Goal: Task Accomplishment & Management: Complete application form

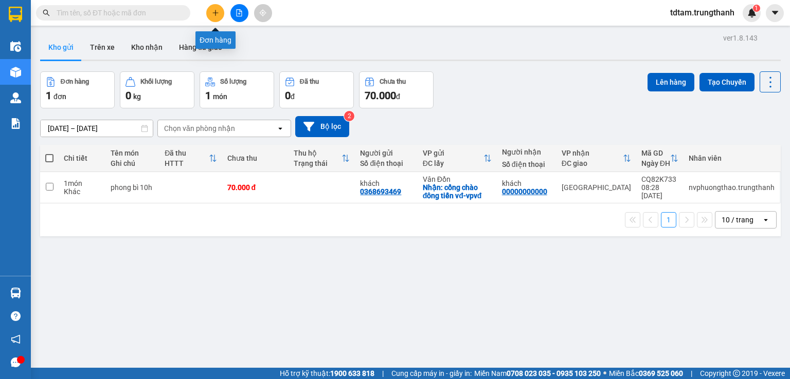
click at [210, 8] on button at bounding box center [215, 13] width 18 height 18
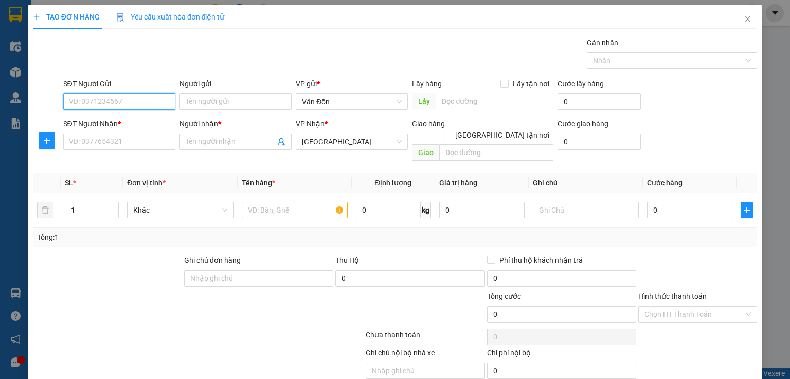
paste input "0972828454"
click at [69, 99] on input "0972828454" at bounding box center [119, 102] width 112 height 16
type input "0972828454"
click at [81, 124] on div "0972828454 - khách" at bounding box center [117, 121] width 99 height 11
type input "khách"
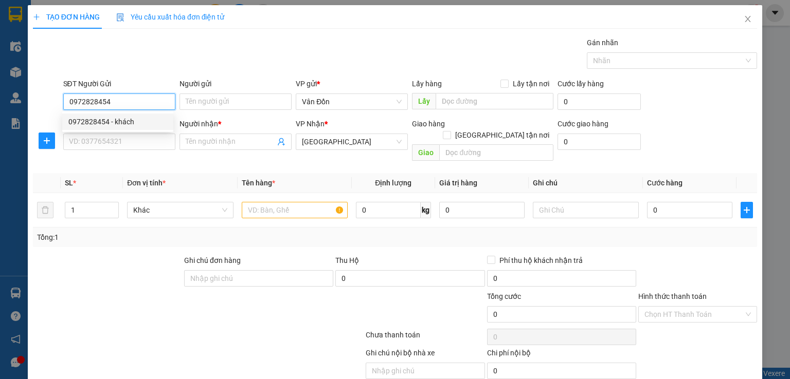
checkbox input "true"
type input "cẩm phả - vpvđ"
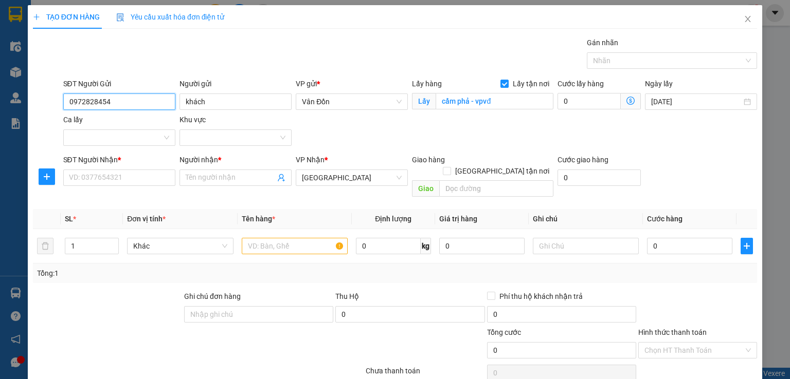
type input "0972828454"
drag, startPoint x: 89, startPoint y: 167, endPoint x: 49, endPoint y: 142, distance: 47.4
click at [88, 167] on div "SĐT Người Nhận *" at bounding box center [119, 161] width 112 height 15
drag, startPoint x: 76, startPoint y: 172, endPoint x: 57, endPoint y: 167, distance: 19.7
click at [77, 172] on input "SĐT Người Nhận *" at bounding box center [119, 178] width 112 height 16
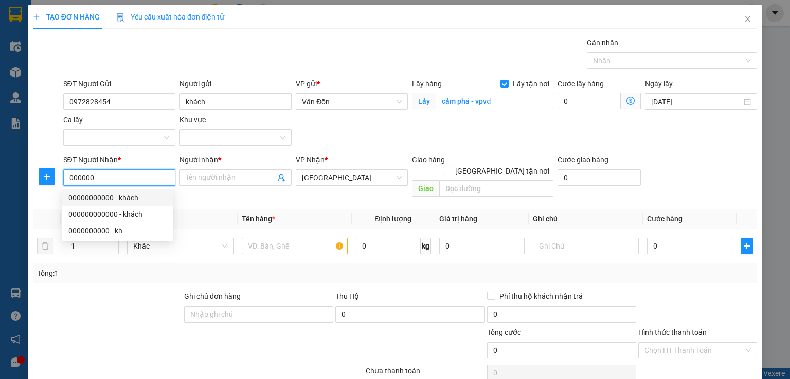
click at [96, 198] on div "00000000000 - khách" at bounding box center [117, 197] width 99 height 11
type input "00000000000"
type input "khách"
type input "hn"
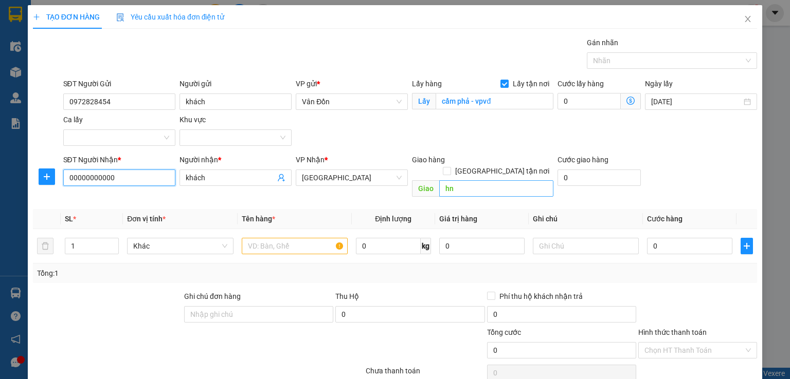
type input "00000000000"
type input "[GEOGRAPHIC_DATA]"
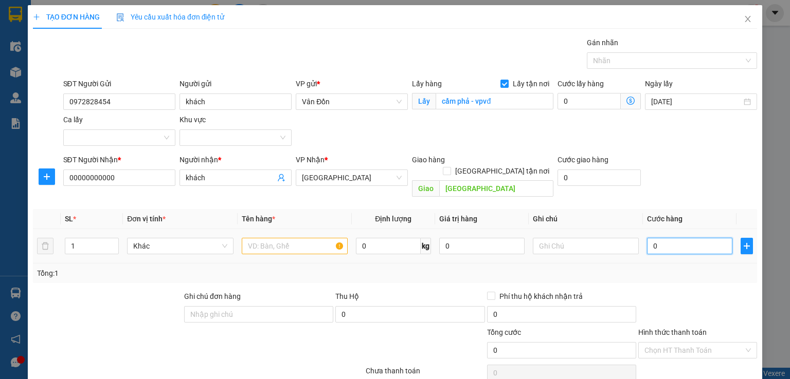
click at [653, 238] on input "0" at bounding box center [689, 246] width 85 height 16
type input "1"
type input "10"
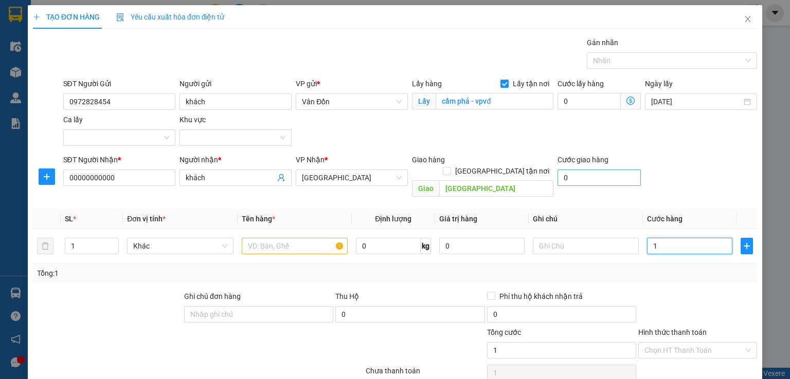
type input "10"
type input "100"
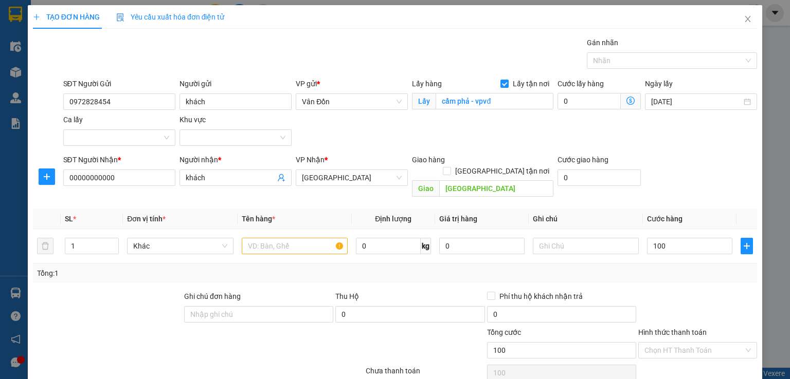
type input "100.000"
click at [721, 162] on div "SĐT Người Nhận * 00000000000 Người nhận * khách VP Nhận * [GEOGRAPHIC_DATA] Gia…" at bounding box center [410, 177] width 698 height 47
click at [247, 238] on input "text" at bounding box center [295, 246] width 106 height 16
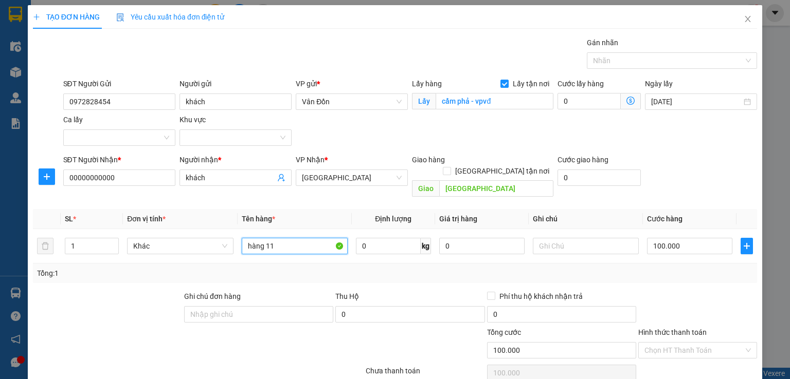
scroll to position [68, 0]
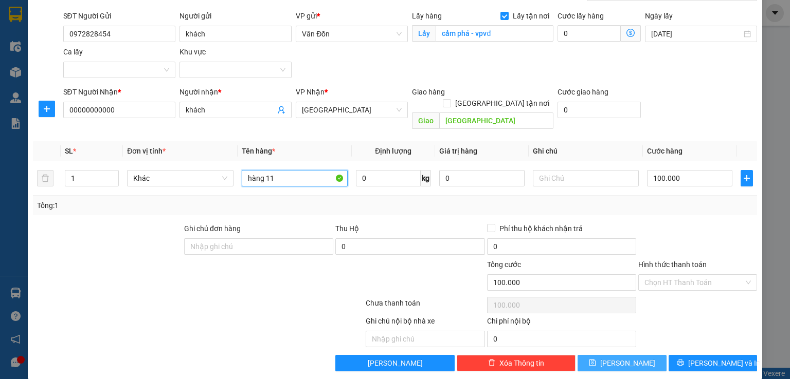
type input "hàng 11"
click at [611, 355] on button "[PERSON_NAME]" at bounding box center [621, 363] width 89 height 16
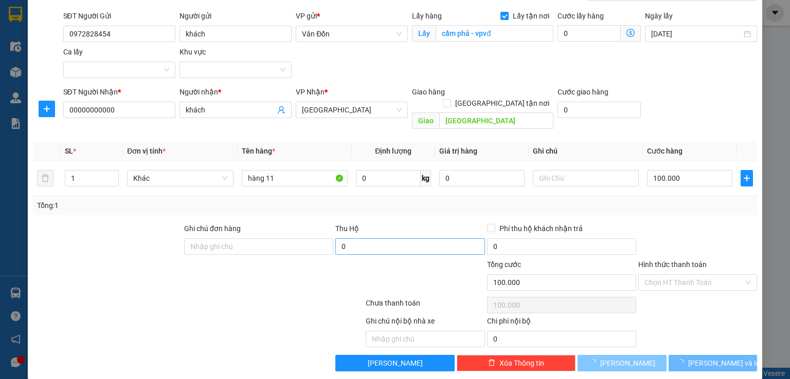
checkbox input "false"
type input "0"
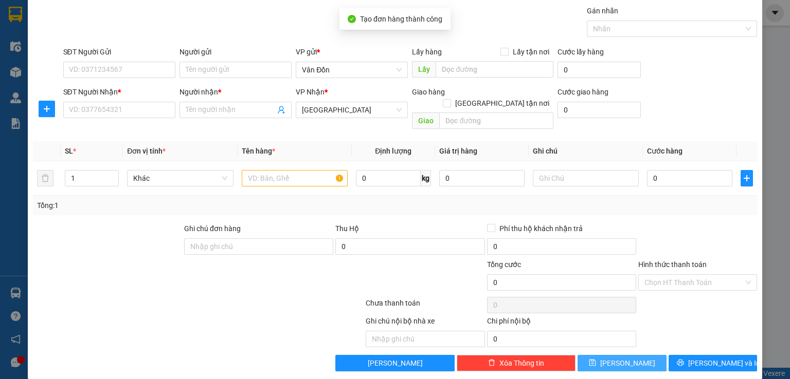
scroll to position [0, 0]
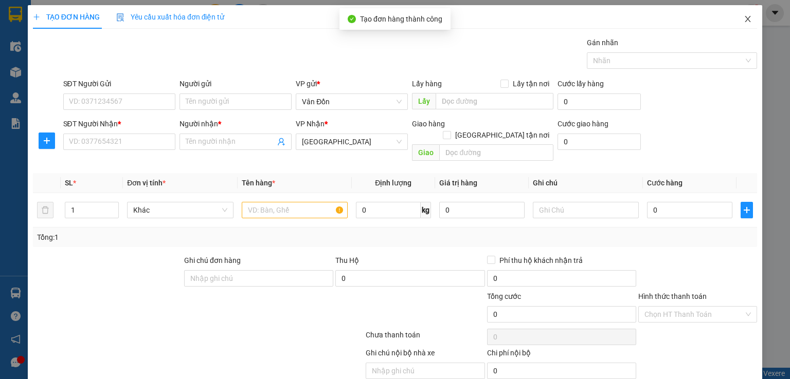
click at [744, 16] on icon "close" at bounding box center [748, 19] width 8 height 8
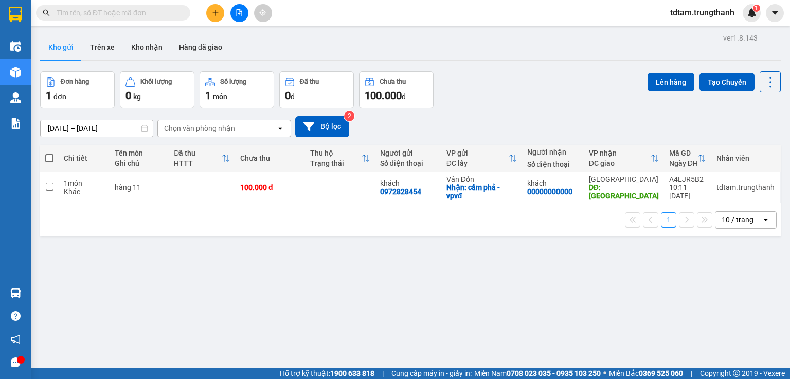
click at [214, 17] on button at bounding box center [215, 13] width 18 height 18
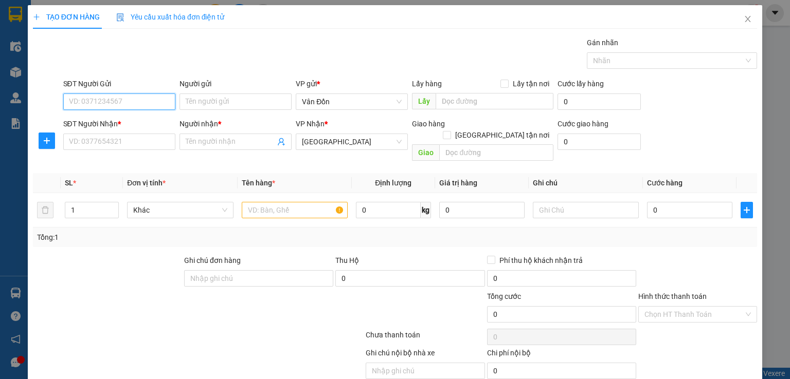
click at [136, 102] on input "SĐT Người Gửi" at bounding box center [119, 102] width 112 height 16
paste input "0912526154"
type input "0912526154"
click at [93, 147] on input "SĐT Người Nhận *" at bounding box center [119, 142] width 112 height 16
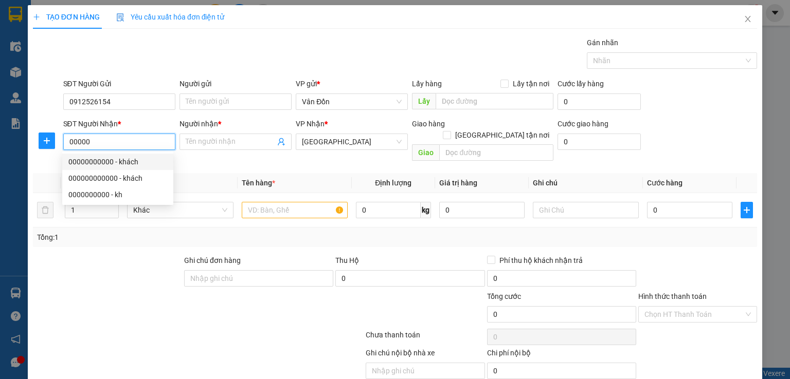
click at [95, 161] on div "00000000000 - khách" at bounding box center [117, 161] width 99 height 11
type input "00000000000"
type input "khách"
type input "[GEOGRAPHIC_DATA]"
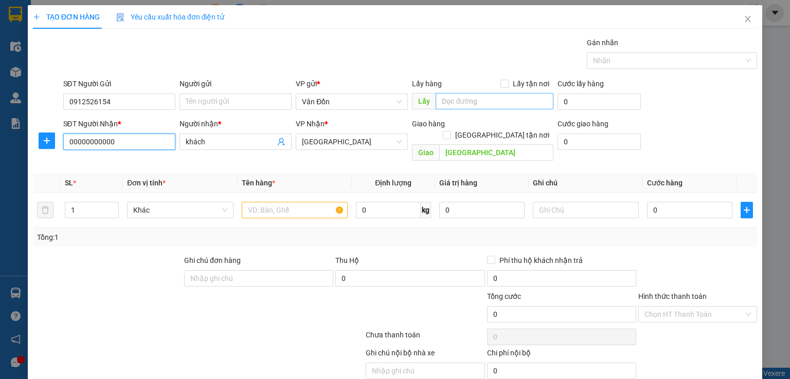
type input "00000000000"
click at [496, 106] on input "text" at bounding box center [495, 101] width 118 height 16
type input "cột 8 Hạ Long"
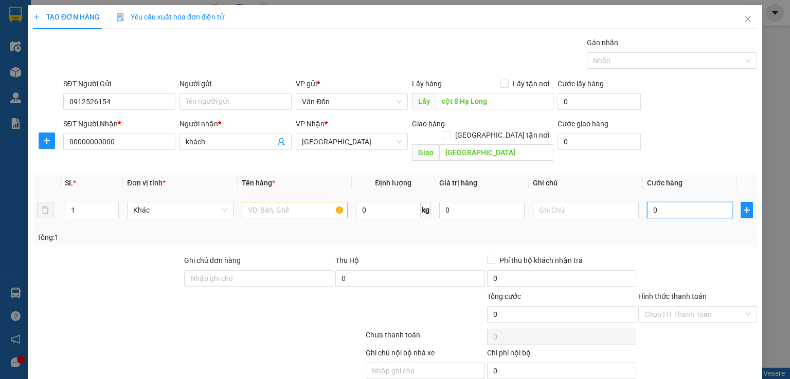
click at [686, 202] on input "0" at bounding box center [689, 210] width 85 height 16
type input "1"
type input "10"
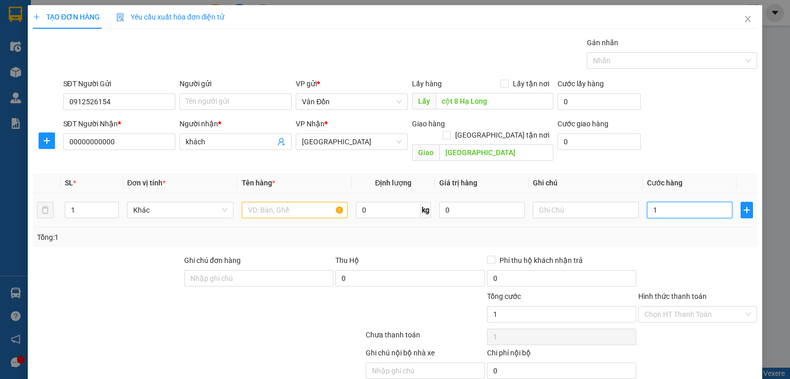
type input "10"
type input "100"
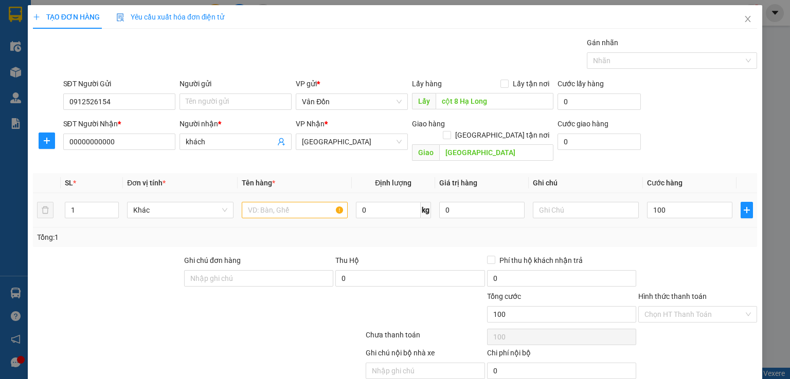
type input "100.000"
drag, startPoint x: 719, startPoint y: 155, endPoint x: 675, endPoint y: 167, distance: 46.4
click at [719, 155] on div "Transit Pickup Surcharge Ids Transit Deliver Surcharge Ids Transit Deliver Surc…" at bounding box center [395, 220] width 724 height 367
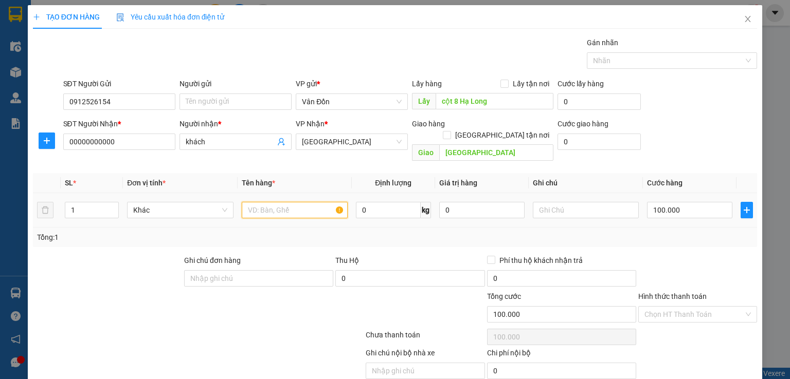
click at [263, 202] on input "text" at bounding box center [295, 210] width 106 height 16
type input "hàng 11"
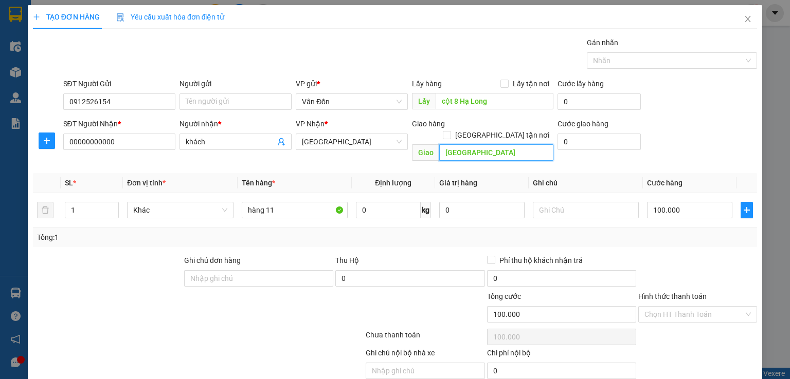
click at [440, 147] on input "[GEOGRAPHIC_DATA]" at bounding box center [496, 152] width 114 height 16
click at [441, 147] on input "[GEOGRAPHIC_DATA]" at bounding box center [496, 152] width 114 height 16
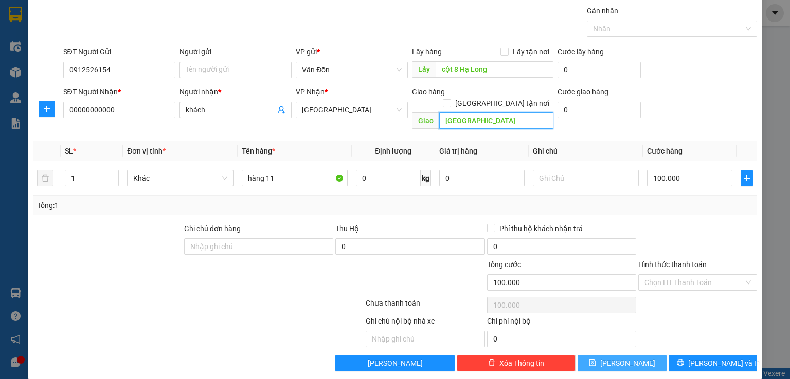
type input "[GEOGRAPHIC_DATA]"
click at [596, 359] on icon "save" at bounding box center [592, 362] width 7 height 7
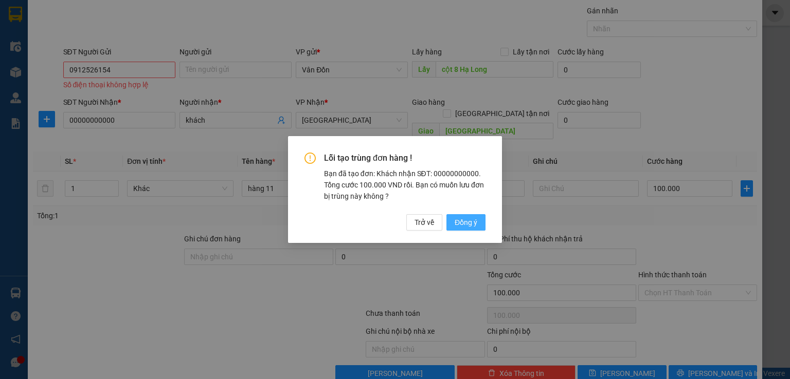
click at [463, 222] on span "Đồng ý" at bounding box center [466, 222] width 23 height 11
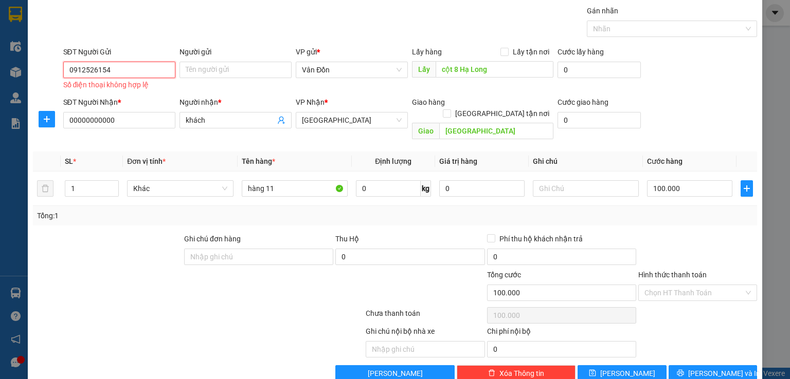
click at [71, 67] on input "0912526154" at bounding box center [119, 70] width 112 height 16
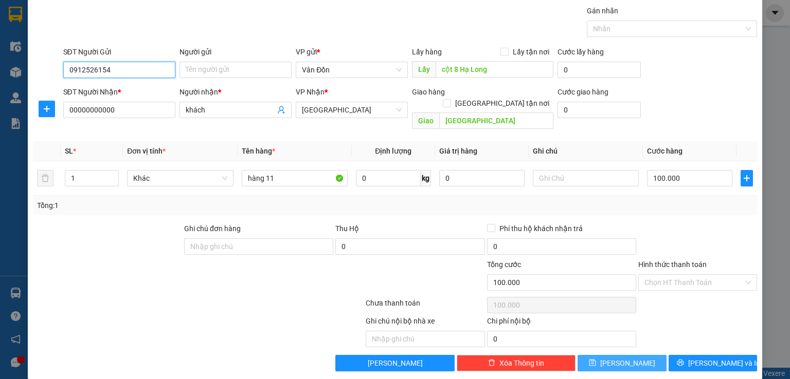
type input "0912526154"
click at [583, 355] on button "[PERSON_NAME]" at bounding box center [621, 363] width 89 height 16
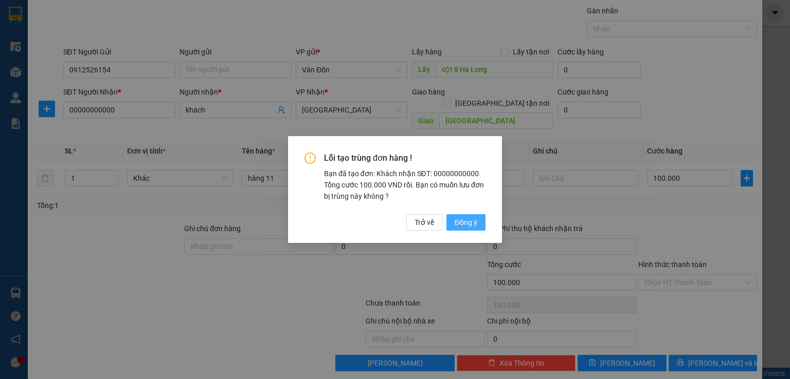
click at [453, 217] on button "Đồng ý" at bounding box center [465, 222] width 39 height 16
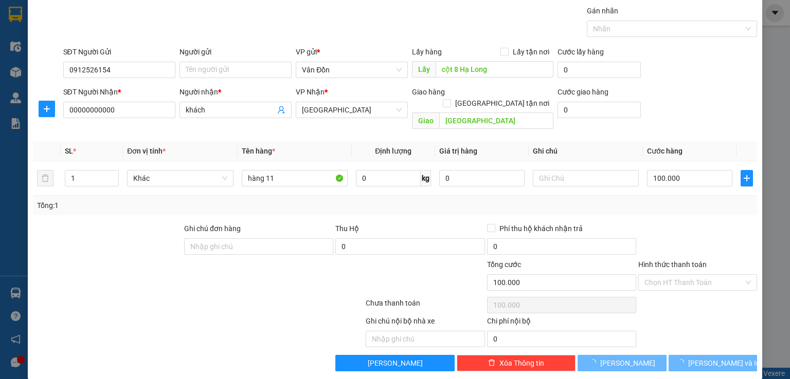
type input "0"
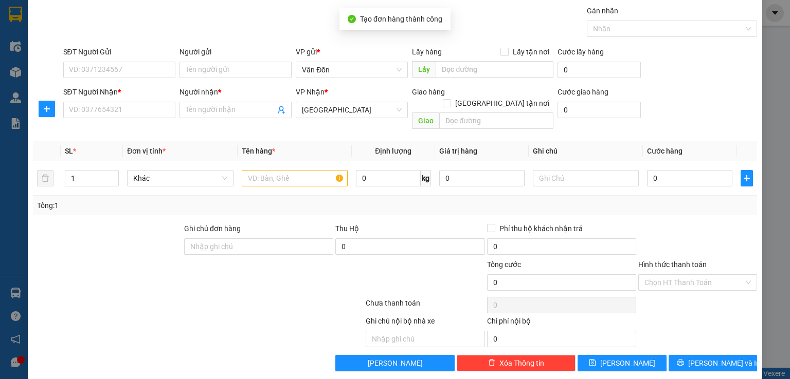
scroll to position [0, 0]
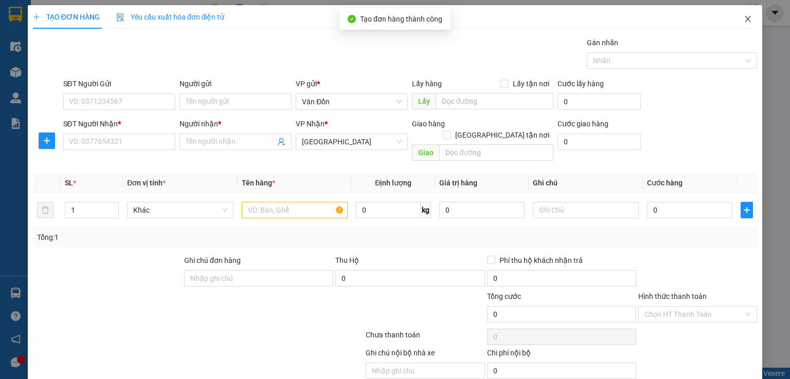
click at [744, 19] on icon "close" at bounding box center [748, 19] width 8 height 8
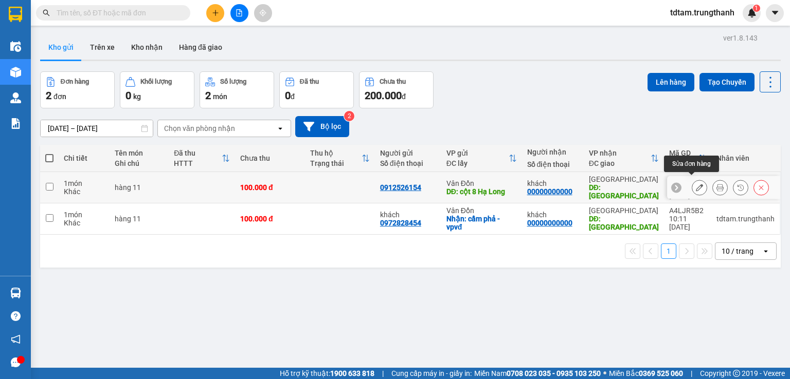
click at [696, 184] on icon at bounding box center [699, 187] width 7 height 7
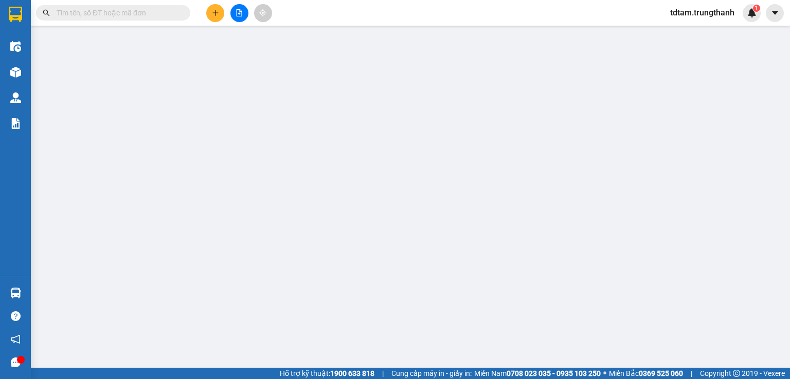
type input "0912526154"
type input "cột 8 Hạ Long"
type input "00000000000"
type input "khách"
type input "[GEOGRAPHIC_DATA]"
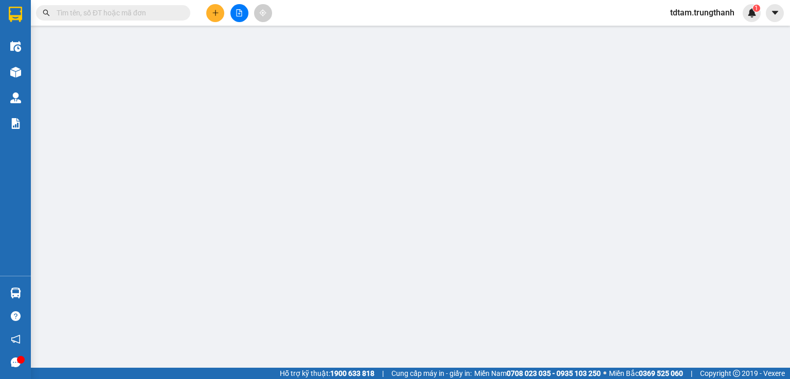
type input "100.000"
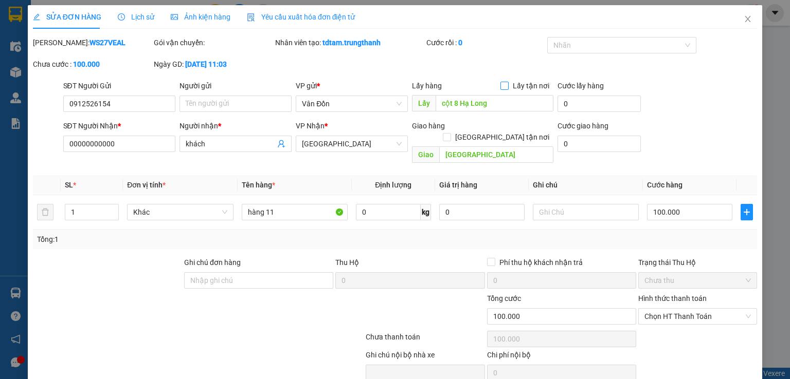
click at [501, 90] on span at bounding box center [504, 86] width 8 height 8
click at [501, 89] on input "Lấy tận nơi" at bounding box center [503, 85] width 7 height 7
checkbox input "true"
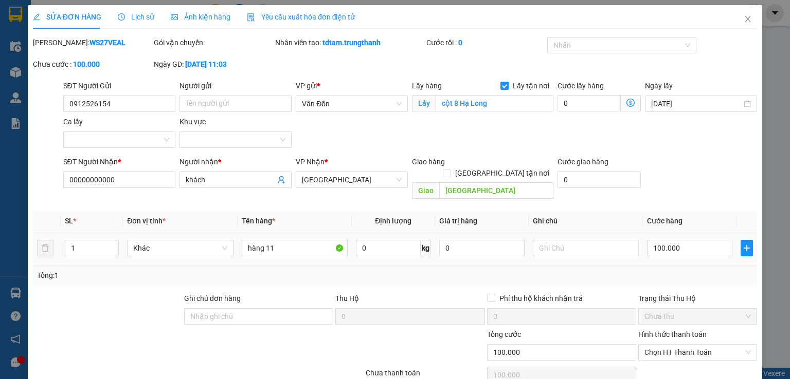
scroll to position [70, 0]
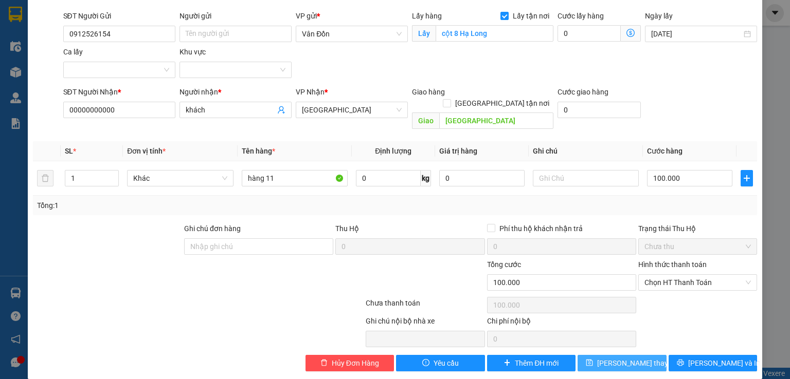
click at [614, 358] on span "[PERSON_NAME] thay đổi" at bounding box center [638, 363] width 82 height 11
